Goal: Task Accomplishment & Management: Use online tool/utility

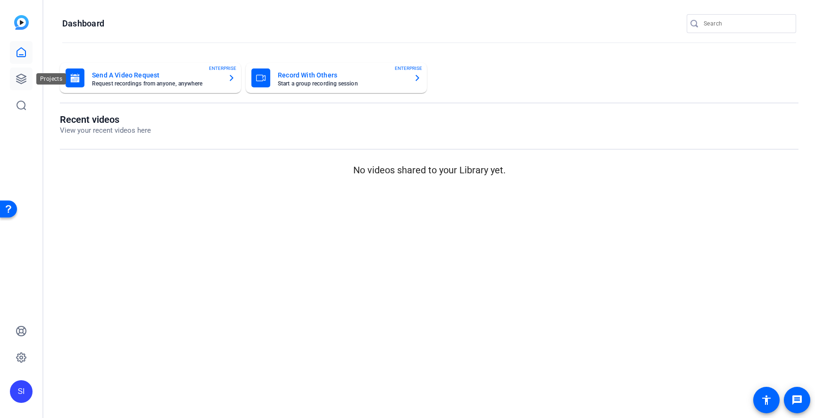
click at [22, 85] on link at bounding box center [21, 78] width 23 height 23
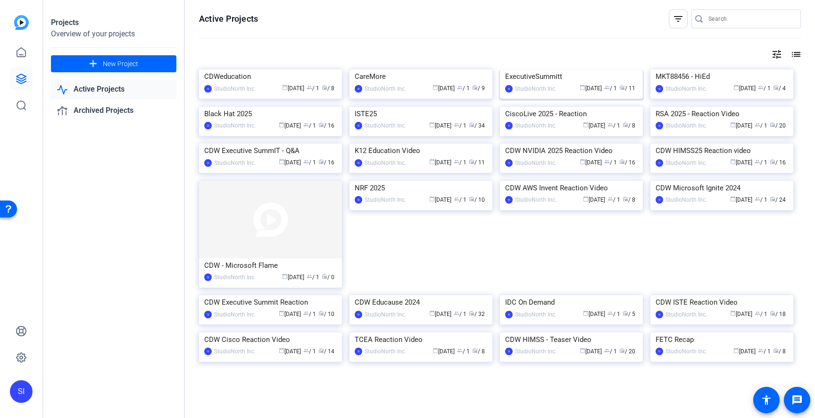
click at [552, 84] on div "ExecutiveSummitt" at bounding box center [571, 76] width 133 height 14
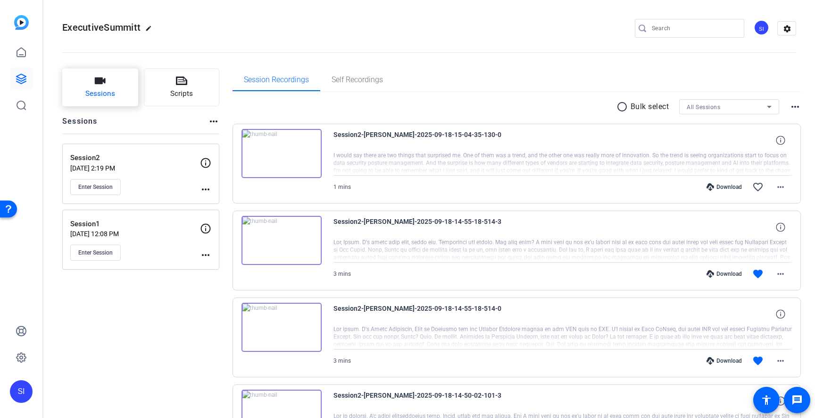
click at [103, 96] on span "Sessions" at bounding box center [100, 93] width 30 height 11
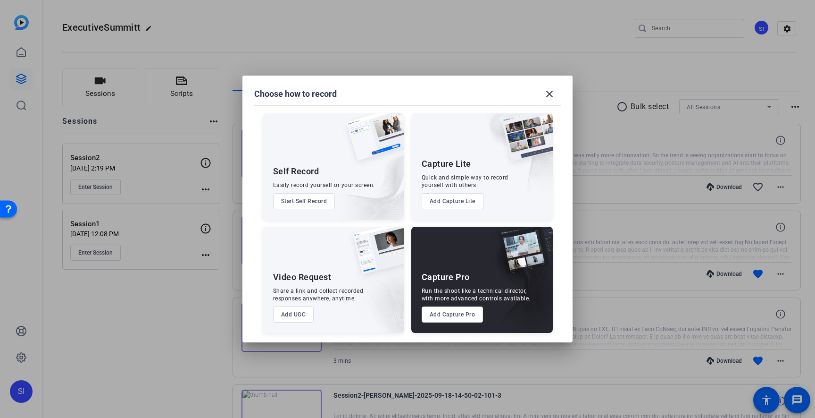
click at [461, 320] on button "Add Capture Pro" at bounding box center [453, 314] width 62 height 16
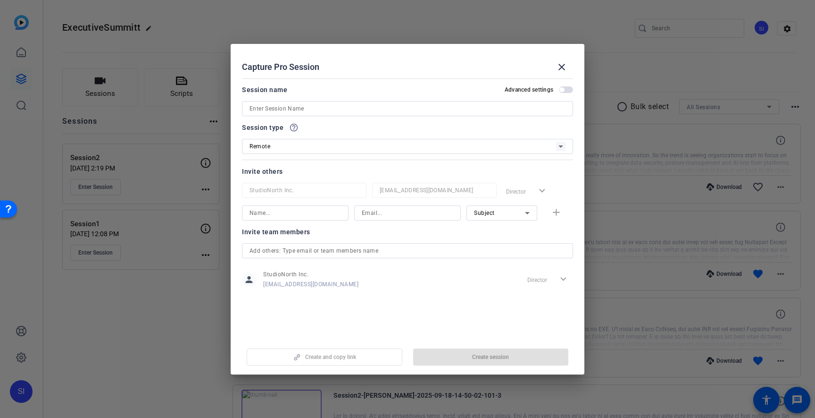
click at [384, 107] on input at bounding box center [408, 108] width 316 height 11
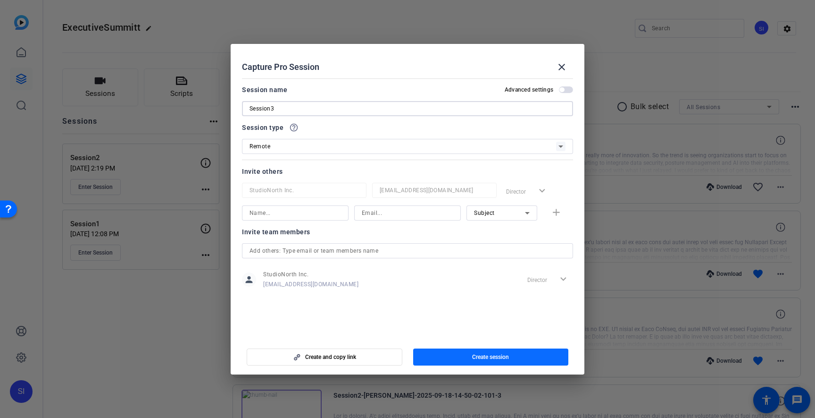
type input "Session3"
click at [469, 362] on span "button" at bounding box center [491, 356] width 156 height 23
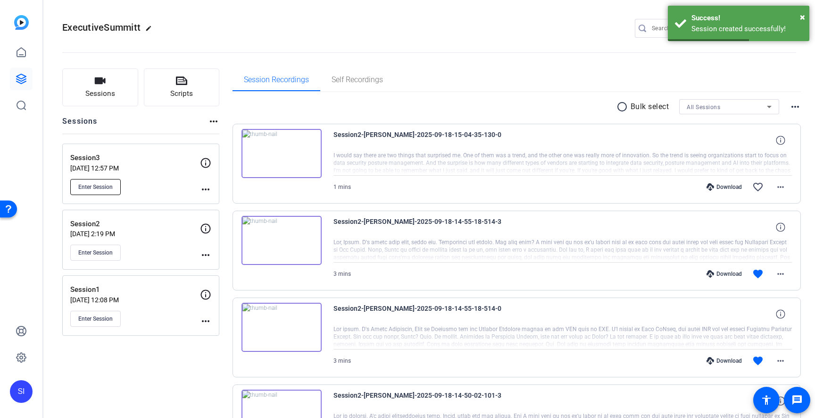
click at [93, 184] on span "Enter Session" at bounding box center [95, 187] width 34 height 8
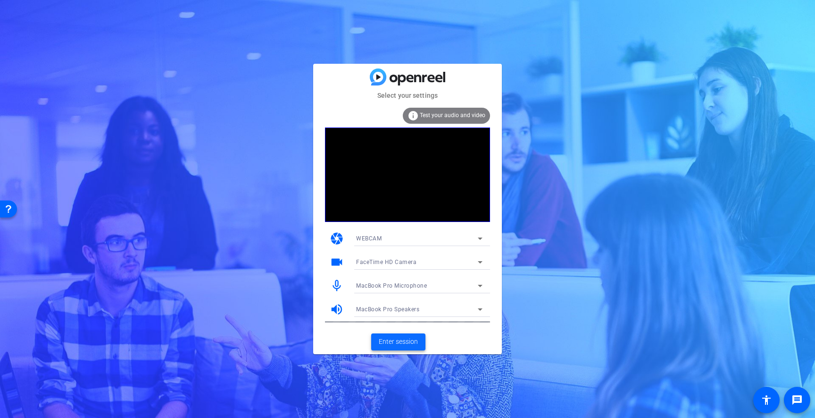
click at [397, 342] on span "Enter session" at bounding box center [398, 341] width 39 height 10
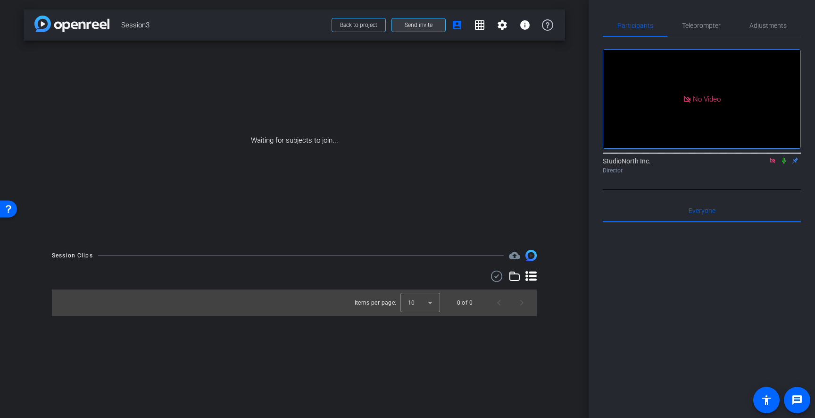
click at [426, 25] on span "Send invite" at bounding box center [419, 25] width 28 height 8
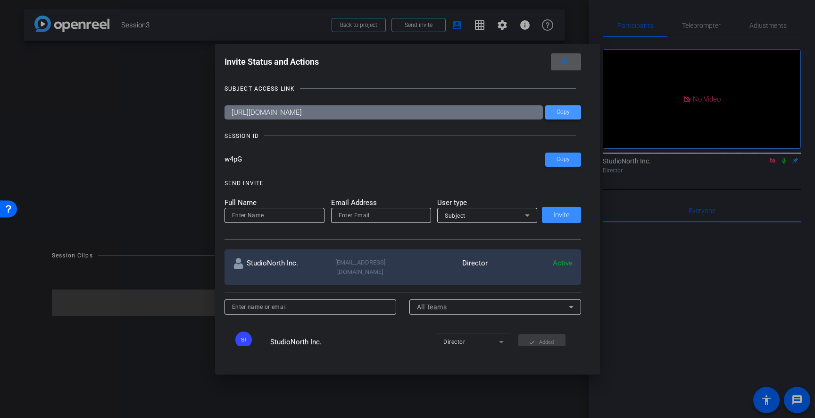
click at [560, 113] on span "Copy" at bounding box center [563, 112] width 13 height 7
click at [566, 61] on mat-icon "close" at bounding box center [565, 62] width 12 height 12
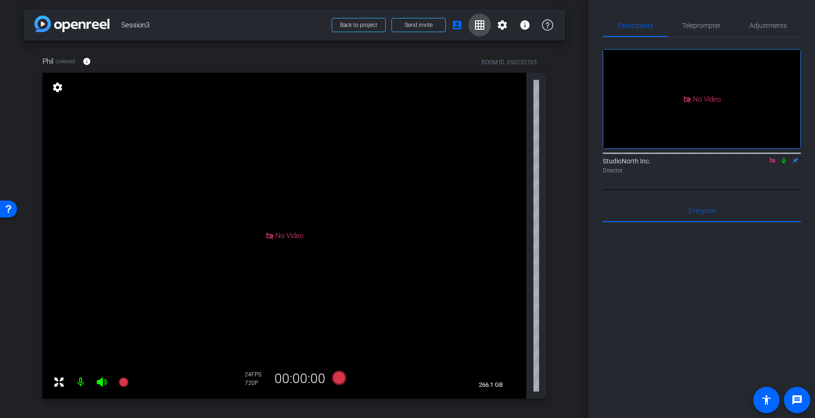
click at [478, 25] on mat-icon "grid_on" at bounding box center [479, 24] width 11 height 11
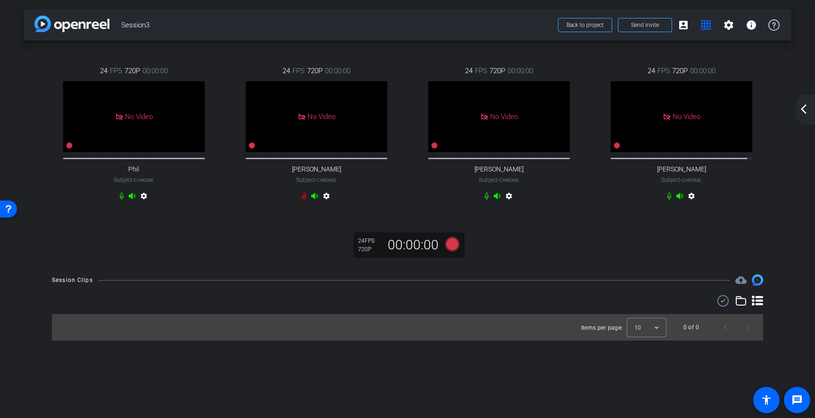
click at [804, 107] on mat-icon "arrow_back_ios_new" at bounding box center [803, 108] width 11 height 11
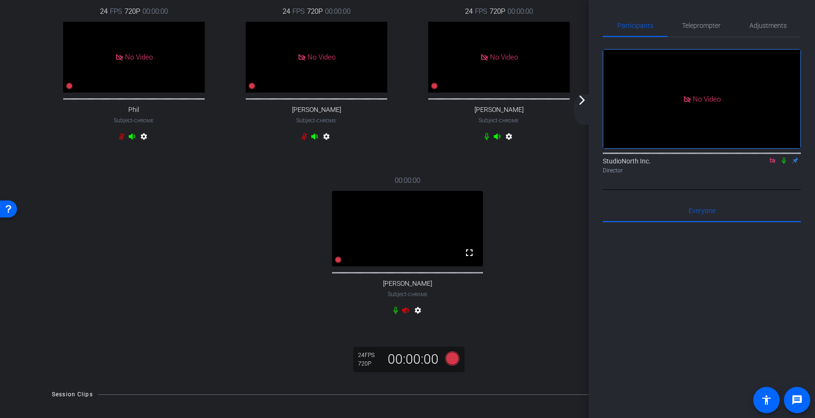
scroll to position [61, 0]
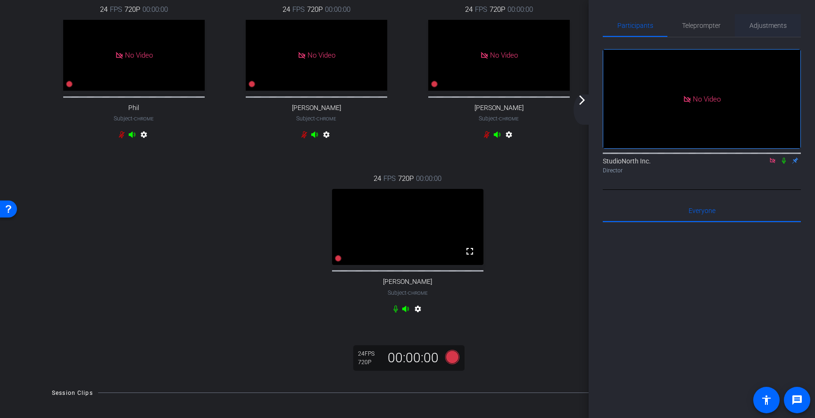
click at [769, 30] on span "Adjustments" at bounding box center [768, 25] width 37 height 23
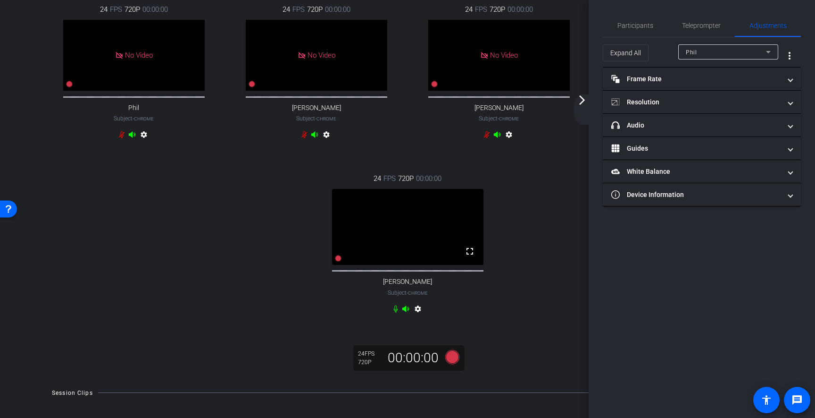
click at [764, 52] on icon at bounding box center [768, 51] width 11 height 11
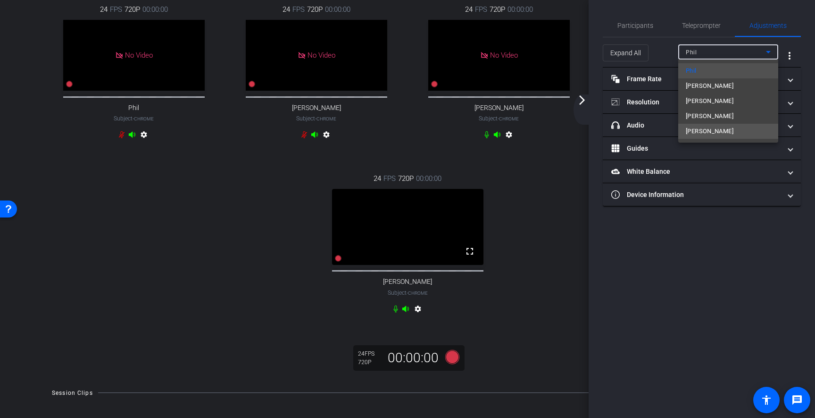
click at [703, 131] on span "[PERSON_NAME]" at bounding box center [710, 131] width 48 height 11
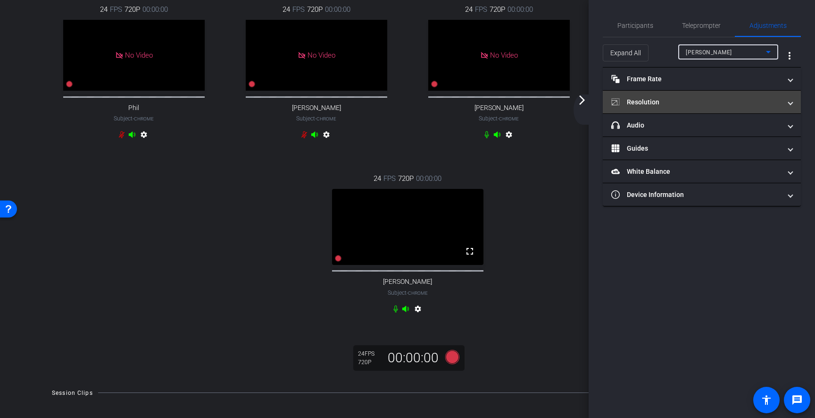
click at [790, 101] on span at bounding box center [791, 102] width 4 height 10
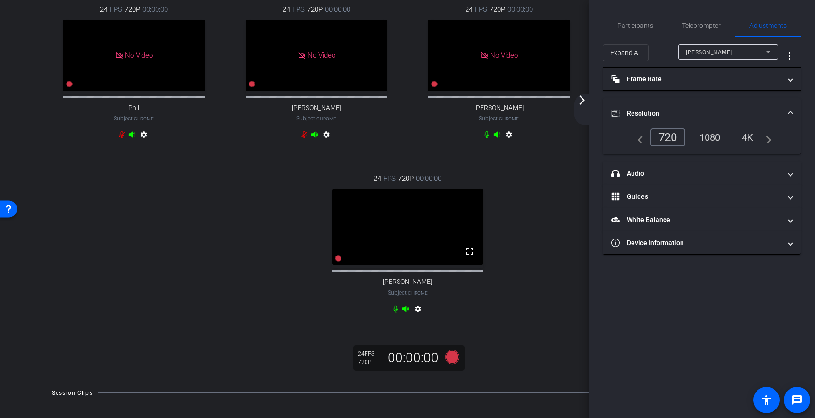
click at [712, 137] on div "1080" at bounding box center [710, 137] width 35 height 16
click at [535, 299] on div "24 FPS 720P 00:00:00 No Video Phil Subject - Chrome settings 24 FPS 720P 00:00:…" at bounding box center [407, 160] width 730 height 343
click at [337, 261] on icon at bounding box center [338, 258] width 7 height 7
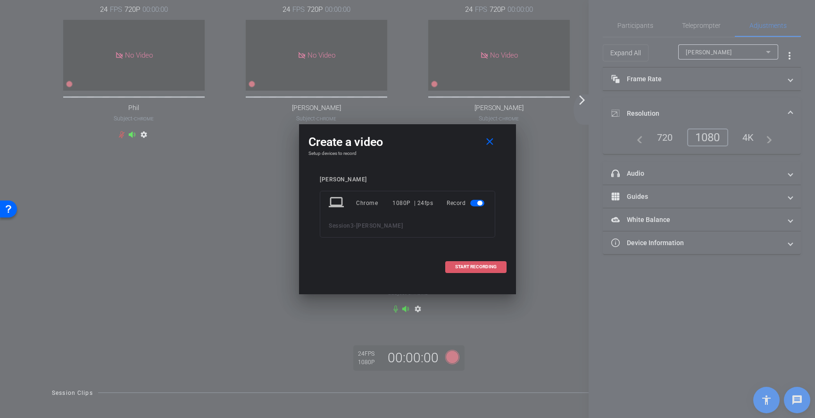
click at [473, 268] on span "START RECORDING" at bounding box center [476, 266] width 42 height 5
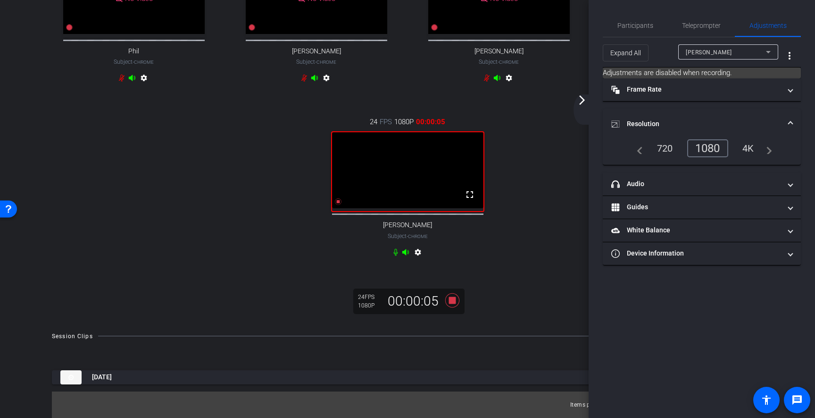
scroll to position [156, 0]
click at [453, 301] on icon at bounding box center [452, 300] width 14 height 14
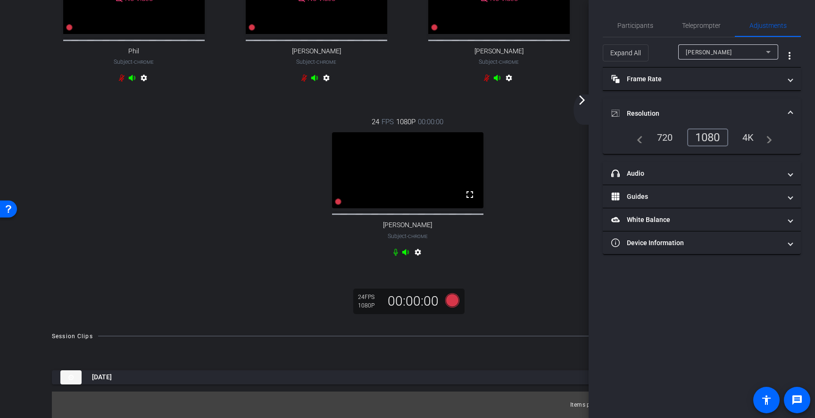
click at [579, 105] on mat-icon "arrow_forward_ios" at bounding box center [582, 99] width 11 height 11
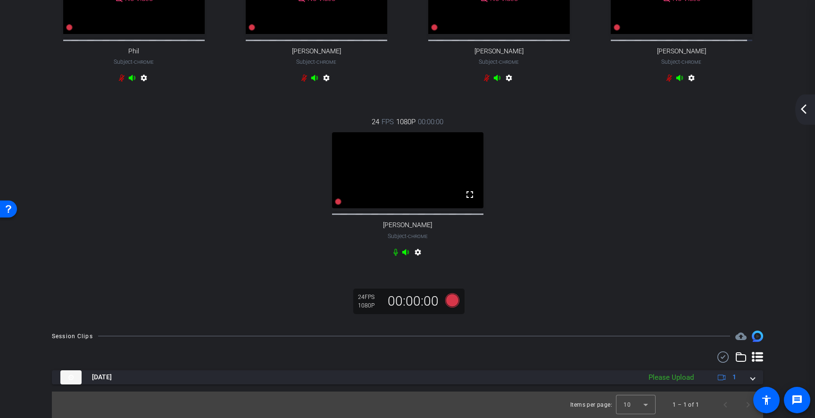
scroll to position [156, 0]
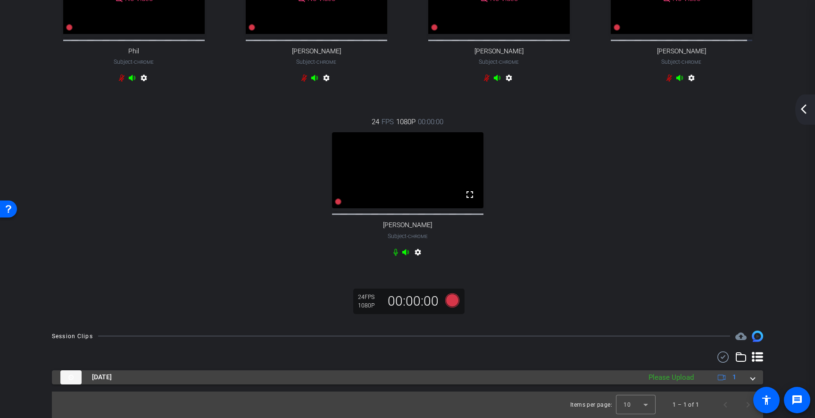
click at [754, 378] on span at bounding box center [753, 377] width 4 height 10
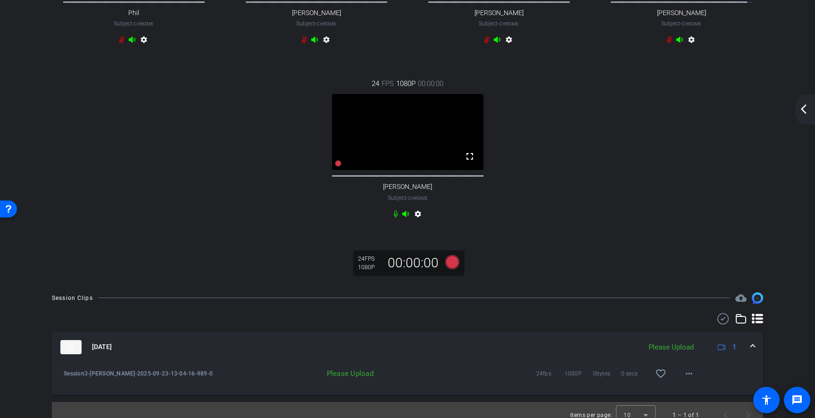
scroll to position [205, 0]
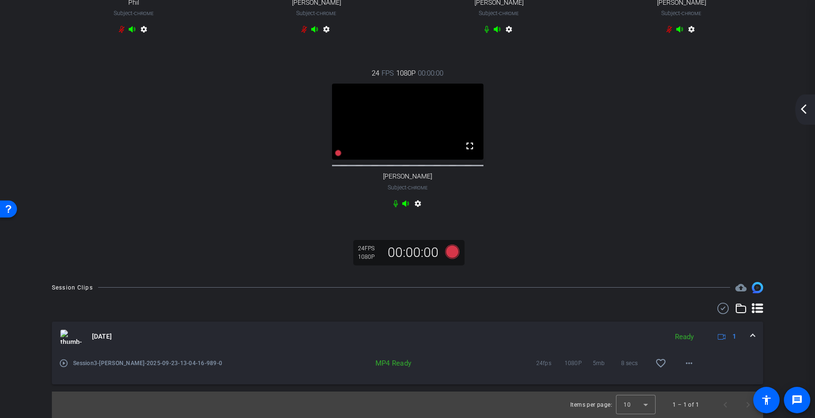
click at [62, 363] on mat-icon "play_circle_outline" at bounding box center [63, 362] width 9 height 9
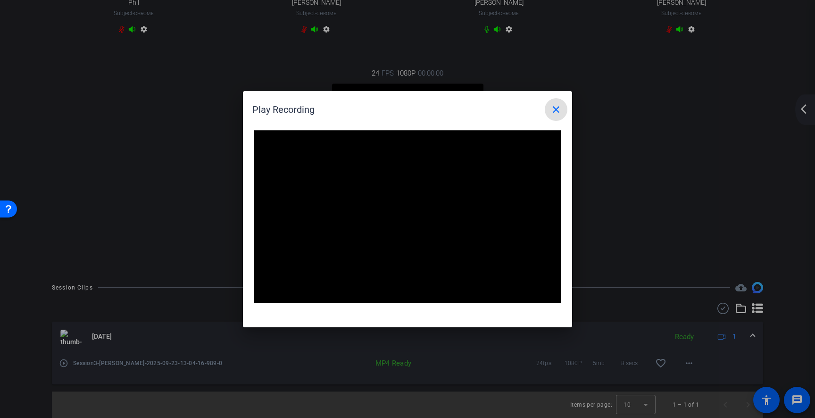
click at [559, 114] on mat-icon "close" at bounding box center [556, 109] width 11 height 11
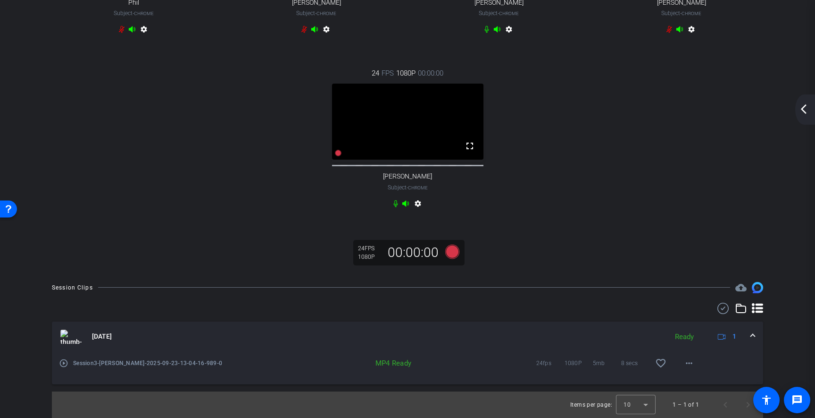
click at [624, 224] on div "24 FPS 720P 00:00:00 No Video Phil Subject - Chrome settings 24 FPS 720P 00:00:…" at bounding box center [407, 54] width 730 height 343
click at [804, 110] on mat-icon "arrow_back_ios_new" at bounding box center [803, 108] width 11 height 11
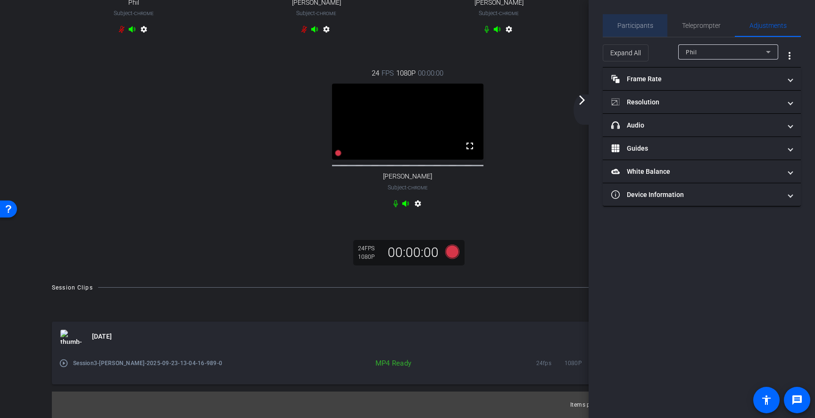
click at [643, 30] on span "Participants" at bounding box center [636, 25] width 36 height 23
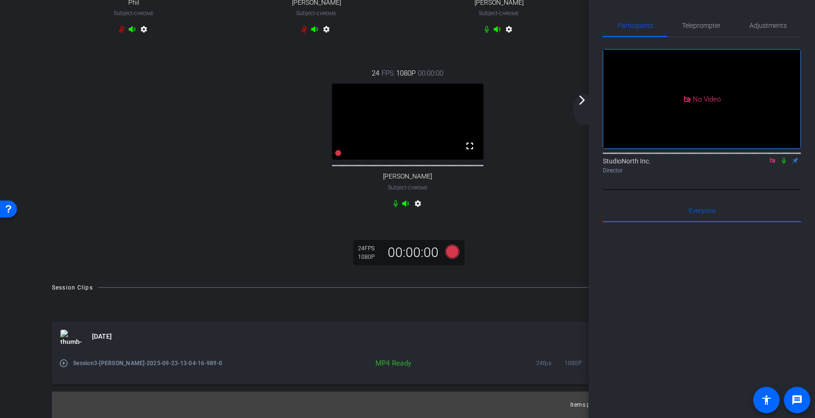
click at [786, 160] on icon at bounding box center [784, 160] width 8 height 7
click at [338, 156] on icon at bounding box center [338, 153] width 7 height 7
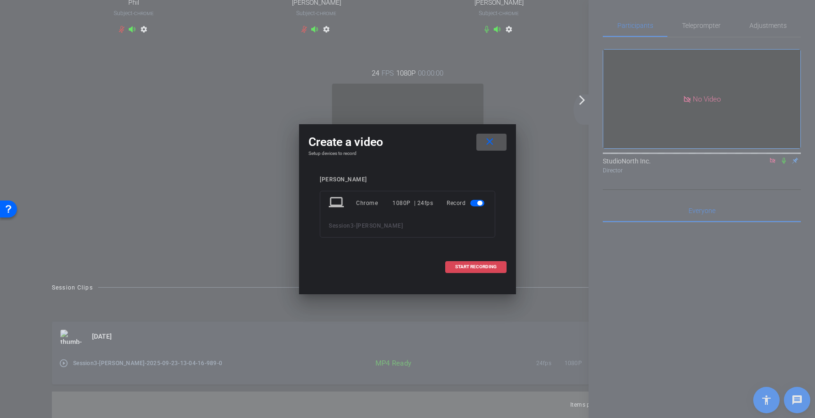
click at [482, 267] on span "START RECORDING" at bounding box center [476, 266] width 42 height 5
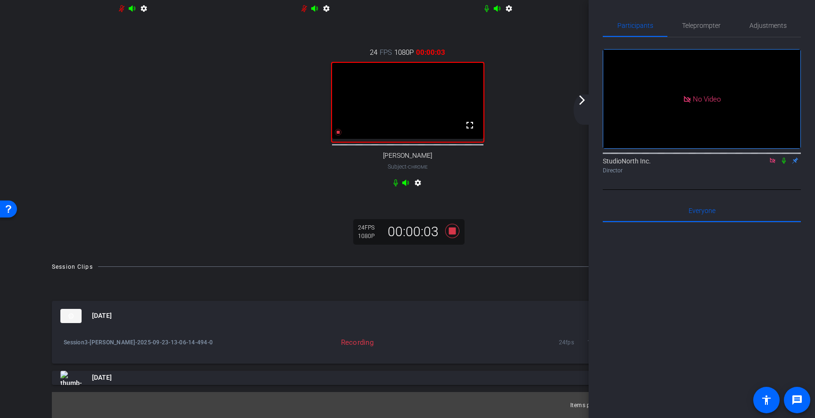
click at [787, 158] on icon at bounding box center [784, 160] width 8 height 7
click at [785, 161] on icon at bounding box center [784, 161] width 5 height 6
click at [338, 135] on icon at bounding box center [338, 132] width 7 height 7
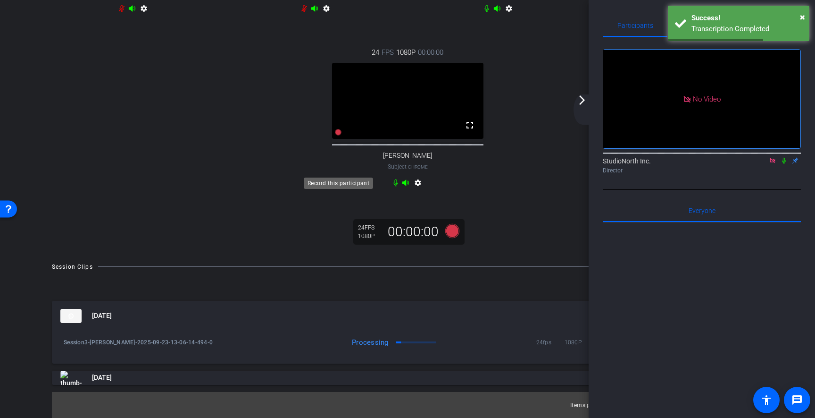
click at [339, 135] on icon at bounding box center [338, 132] width 7 height 7
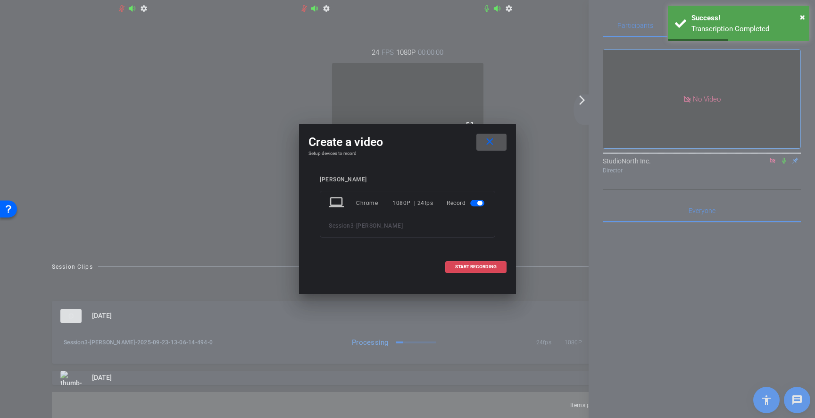
click at [477, 266] on span "START RECORDING" at bounding box center [476, 266] width 42 height 5
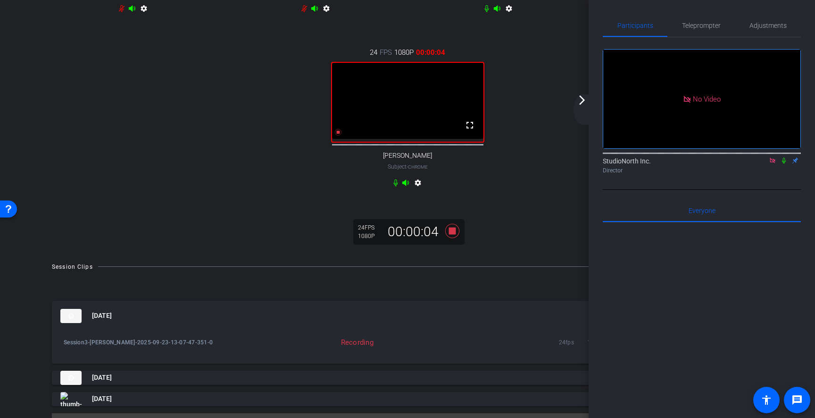
click at [785, 159] on icon at bounding box center [784, 161] width 4 height 6
click at [785, 159] on icon at bounding box center [784, 160] width 8 height 7
click at [452, 237] on icon at bounding box center [452, 230] width 14 height 14
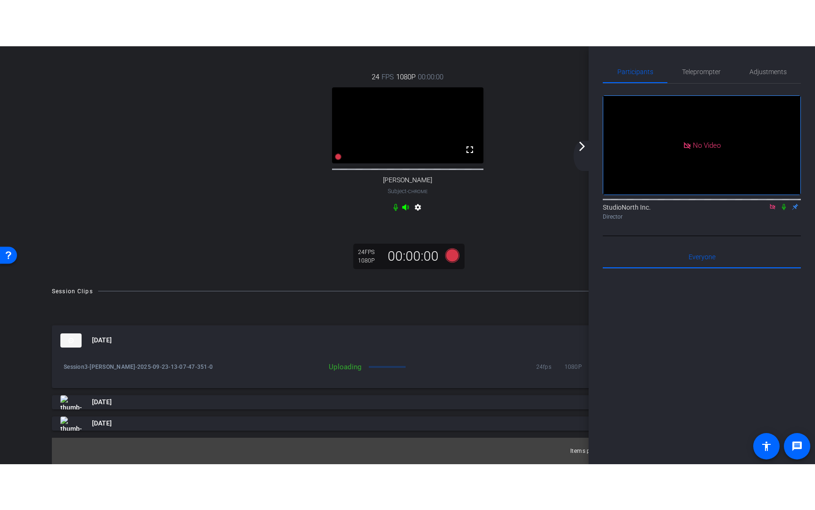
scroll to position [244, 0]
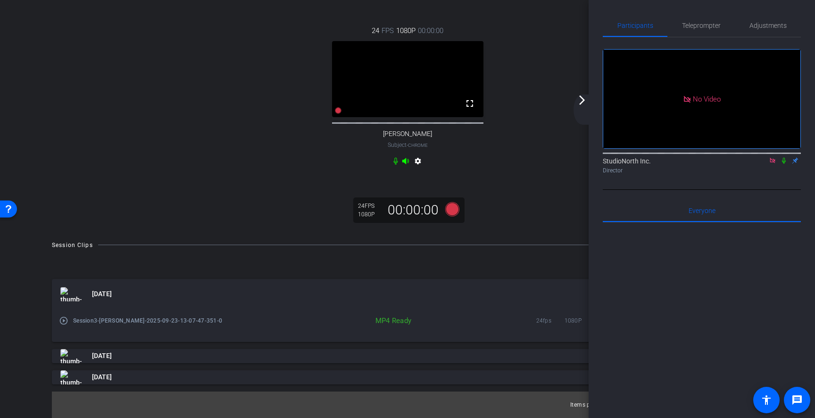
click at [783, 159] on icon at bounding box center [784, 160] width 8 height 7
click at [784, 163] on icon at bounding box center [784, 161] width 5 height 6
click at [339, 113] on icon at bounding box center [338, 110] width 7 height 7
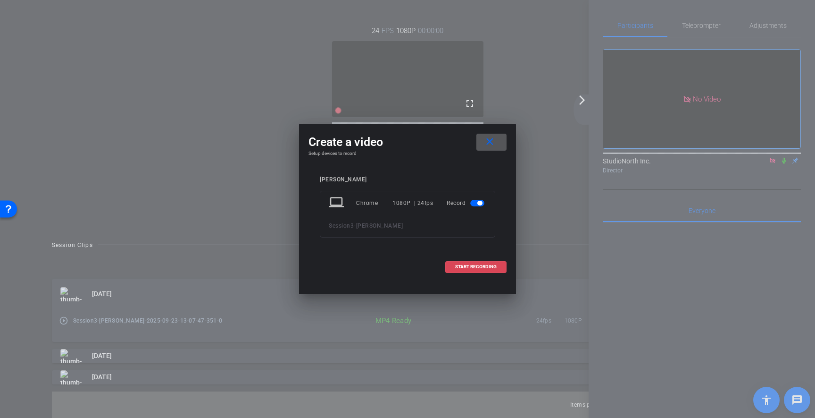
click at [479, 266] on span "START RECORDING" at bounding box center [476, 266] width 42 height 5
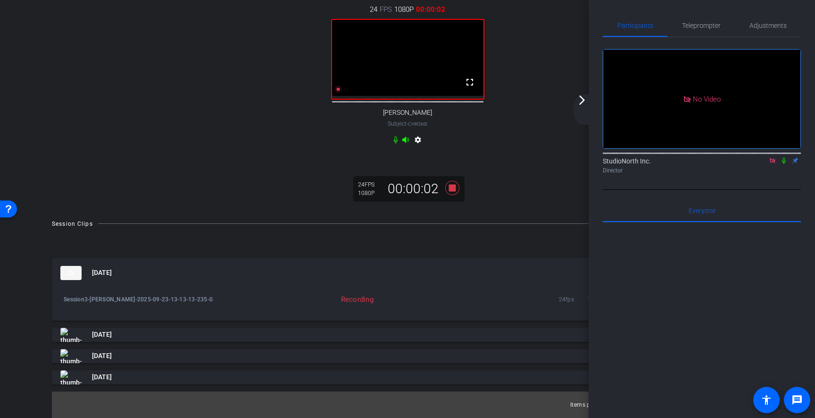
click at [785, 161] on icon at bounding box center [784, 160] width 8 height 7
click at [785, 159] on icon at bounding box center [784, 161] width 4 height 6
click at [470, 88] on mat-icon "fullscreen" at bounding box center [469, 81] width 11 height 11
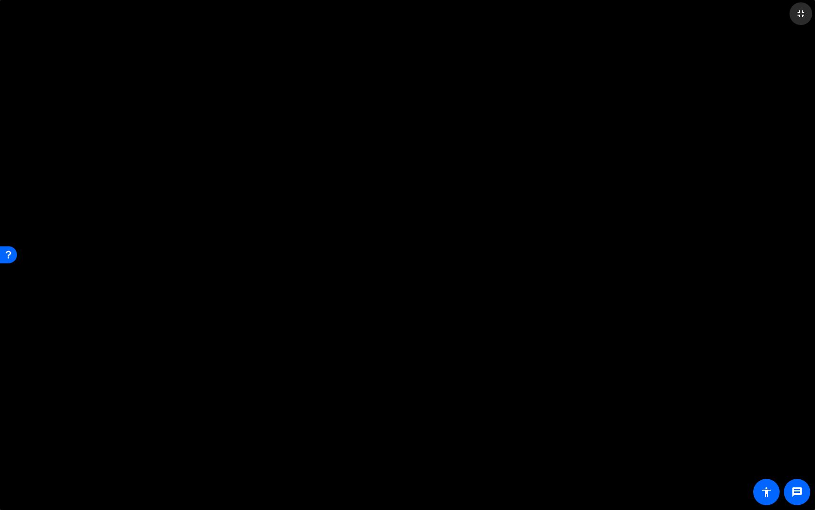
click at [801, 14] on mat-icon "fullscreen_exit" at bounding box center [800, 13] width 11 height 11
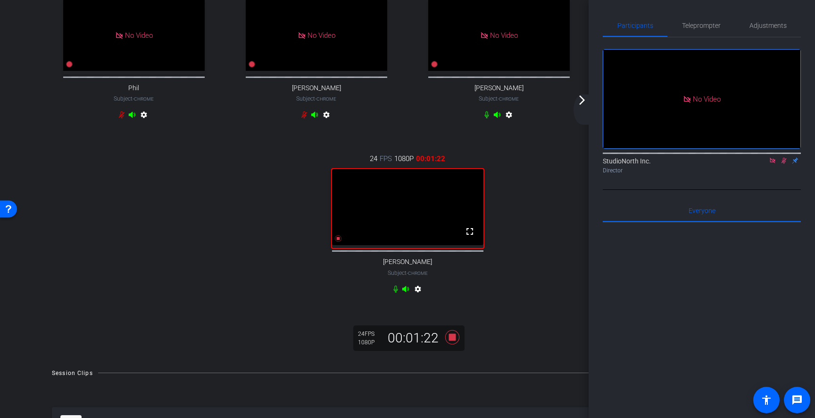
click at [783, 159] on icon at bounding box center [784, 160] width 8 height 7
click at [452, 343] on icon at bounding box center [452, 336] width 14 height 14
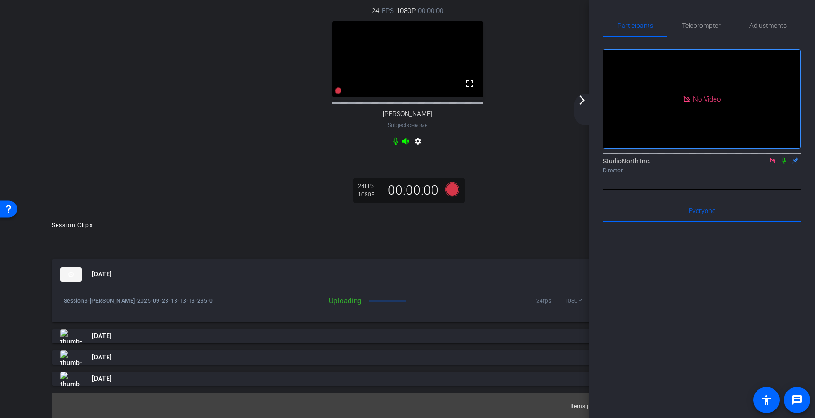
scroll to position [232, 0]
click at [582, 100] on mat-icon "arrow_forward_ios" at bounding box center [582, 99] width 11 height 11
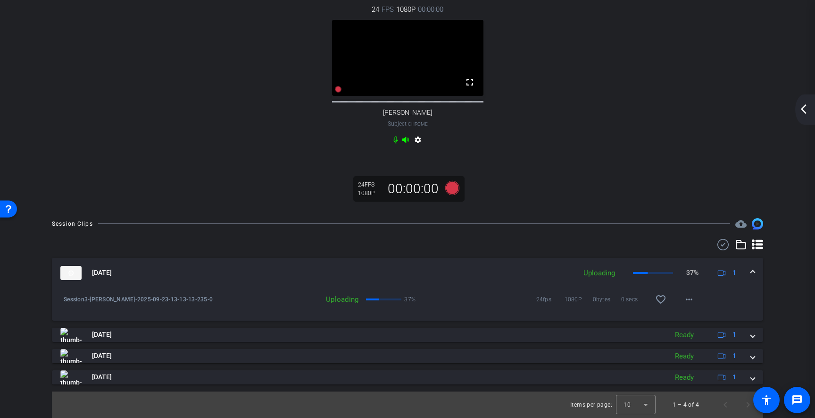
scroll to position [268, 0]
click at [666, 301] on mat-icon "favorite_border" at bounding box center [660, 298] width 11 height 11
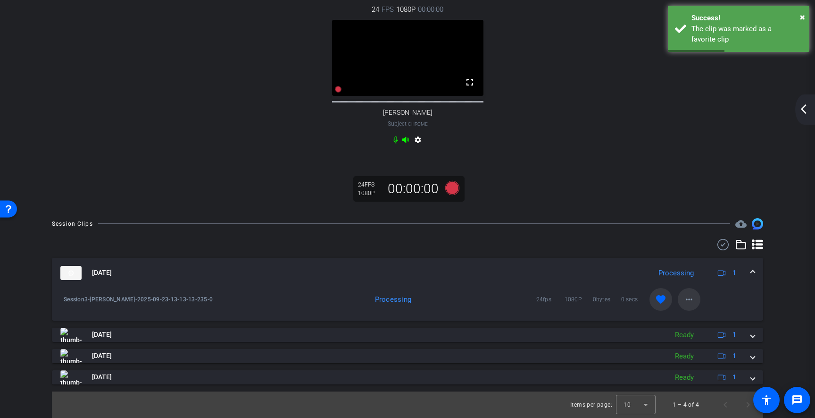
click at [688, 298] on mat-icon "more_horiz" at bounding box center [689, 298] width 11 height 11
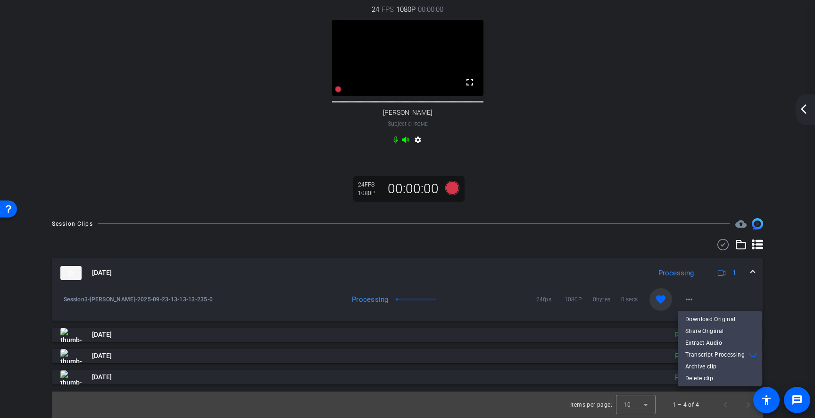
click at [765, 185] on div at bounding box center [407, 209] width 815 height 418
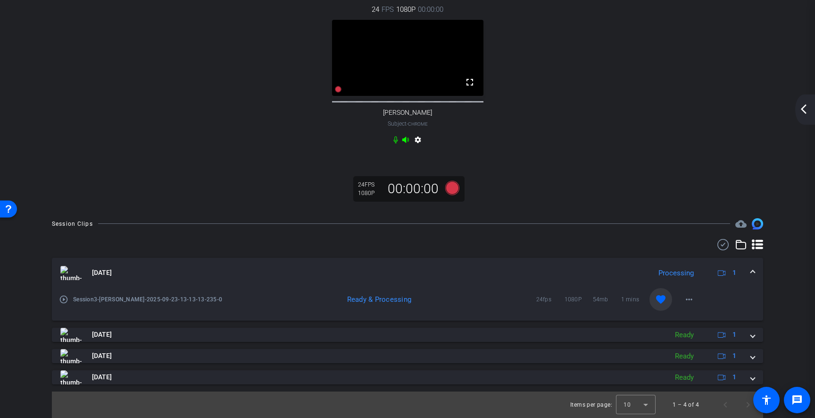
click at [803, 111] on mat-icon "arrow_back_ios_new" at bounding box center [803, 108] width 11 height 11
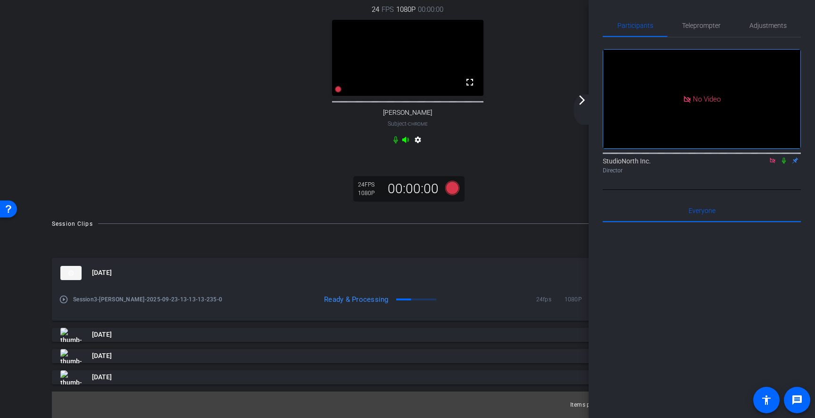
click at [64, 298] on mat-icon "play_circle_outline" at bounding box center [63, 298] width 9 height 9
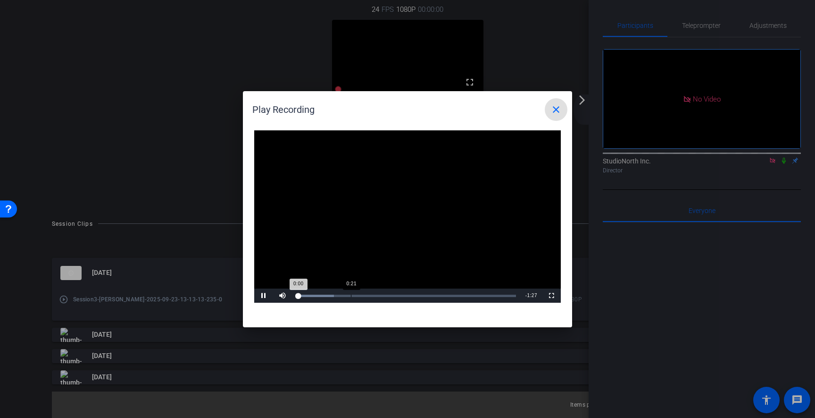
click at [351, 295] on div "Loaded : 17.06% 0:21 0:00" at bounding box center [406, 295] width 219 height 2
click at [559, 111] on mat-icon "close" at bounding box center [556, 109] width 11 height 11
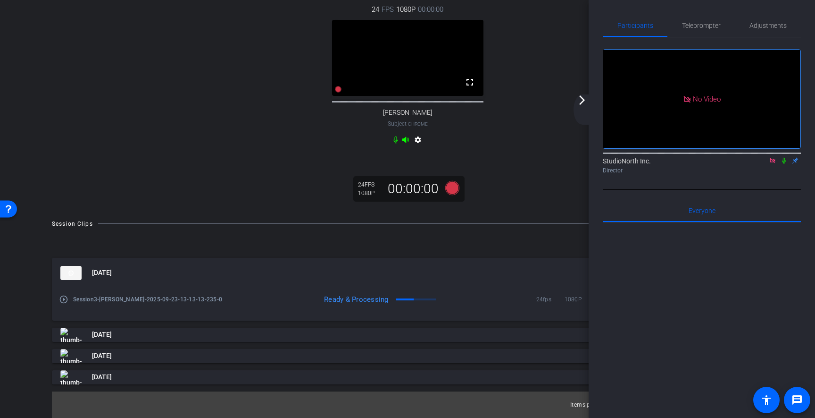
click at [506, 174] on div "24 FPS 720P 00:00:00 No Video Phil Subject - Chrome settings 24 FPS 720P 00:00:…" at bounding box center [408, 9] width 768 height 398
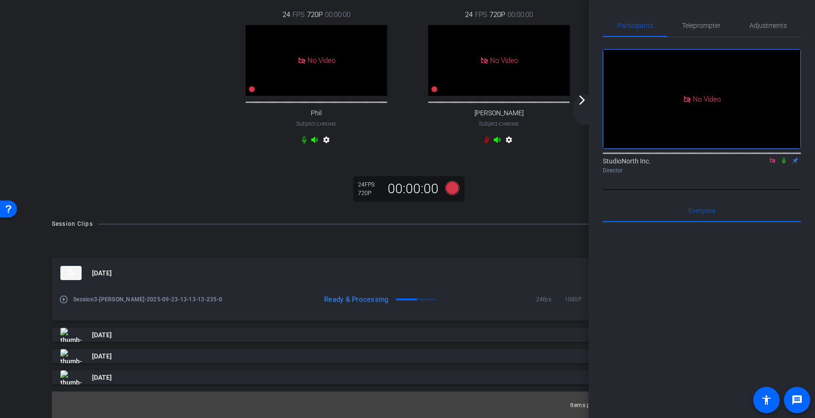
scroll to position [56, 0]
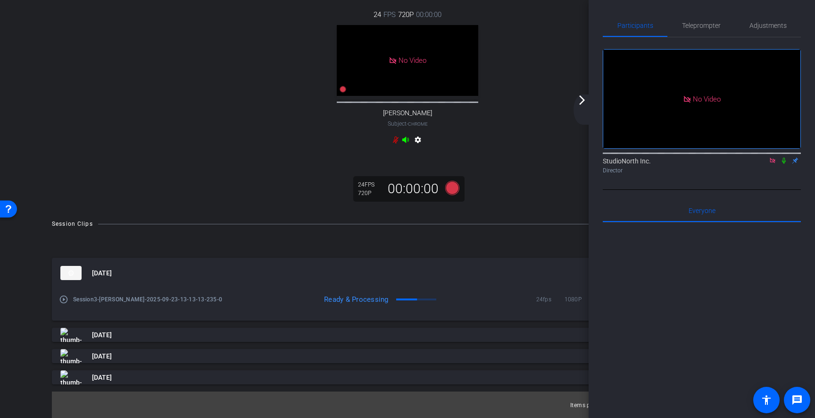
click at [785, 160] on icon at bounding box center [784, 161] width 4 height 6
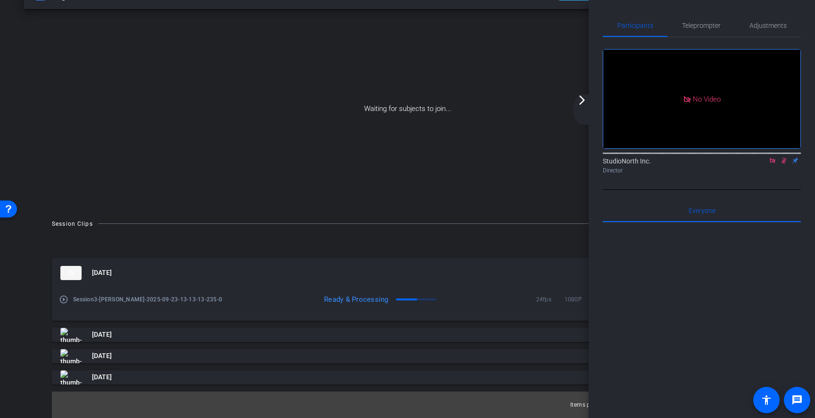
click at [584, 100] on mat-icon "arrow_forward_ios" at bounding box center [582, 99] width 11 height 11
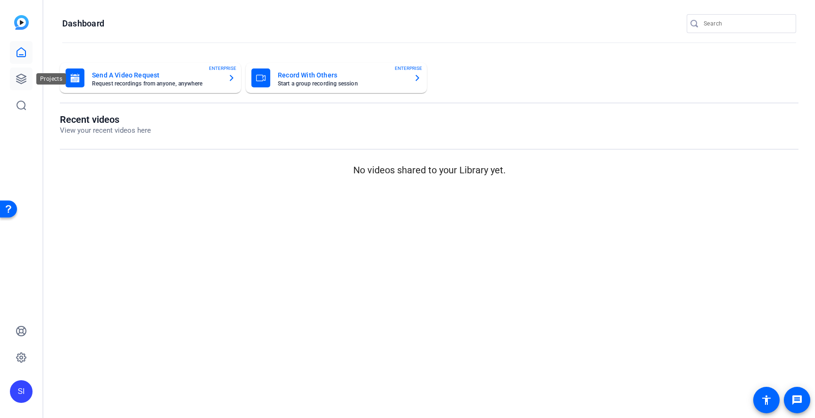
click at [20, 85] on link at bounding box center [21, 78] width 23 height 23
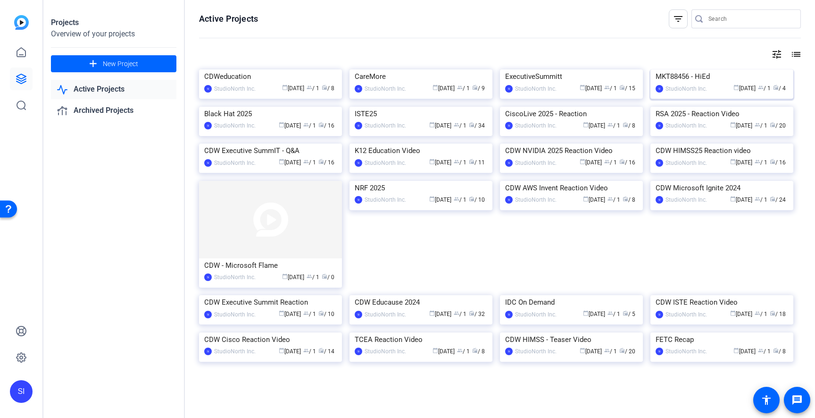
click at [699, 84] on div "MKT88456 - HiEd" at bounding box center [722, 76] width 133 height 14
